Goal: Task Accomplishment & Management: Manage account settings

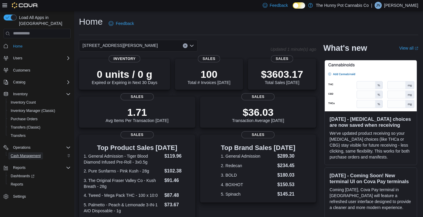
click at [29, 153] on span "Cash Management" at bounding box center [26, 155] width 30 height 5
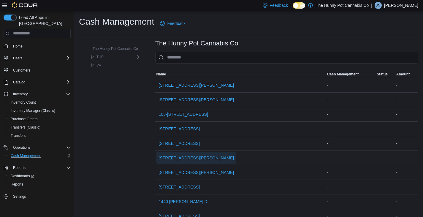
click at [176, 158] on span "[STREET_ADDRESS][PERSON_NAME]" at bounding box center [196, 158] width 75 height 6
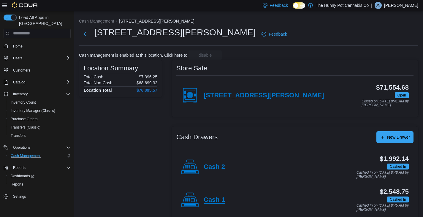
click at [216, 199] on h4 "Cash 1" at bounding box center [213, 200] width 21 height 8
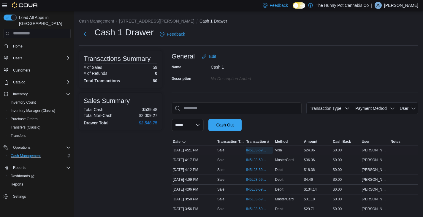
click at [257, 152] on span "IN5LJ3-5955108" at bounding box center [256, 150] width 20 height 5
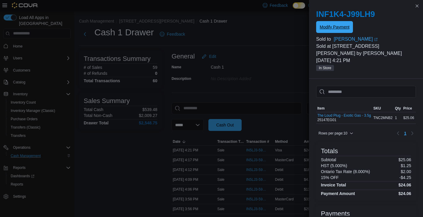
click at [343, 26] on span "Modify Payment" at bounding box center [334, 27] width 30 height 6
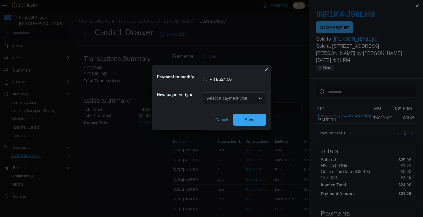
click at [255, 101] on div "Select a payment type" at bounding box center [234, 98] width 63 height 12
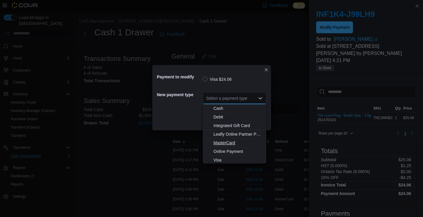
click at [227, 144] on span "MasterCard" at bounding box center [237, 143] width 49 height 6
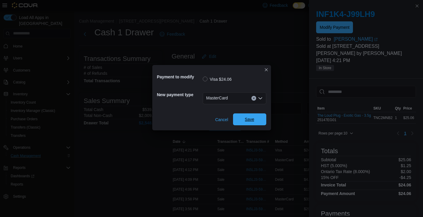
click at [249, 119] on span "Save" at bounding box center [249, 119] width 9 height 6
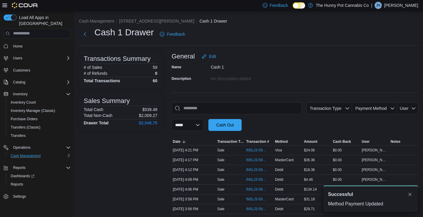
drag, startPoint x: 295, startPoint y: 93, endPoint x: 278, endPoint y: 97, distance: 17.6
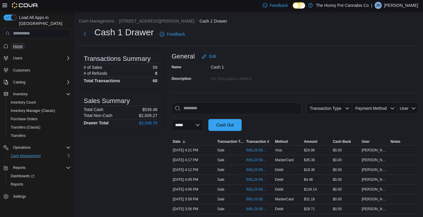
click at [18, 44] on span "Home" at bounding box center [17, 46] width 9 height 5
